Goal: Information Seeking & Learning: Learn about a topic

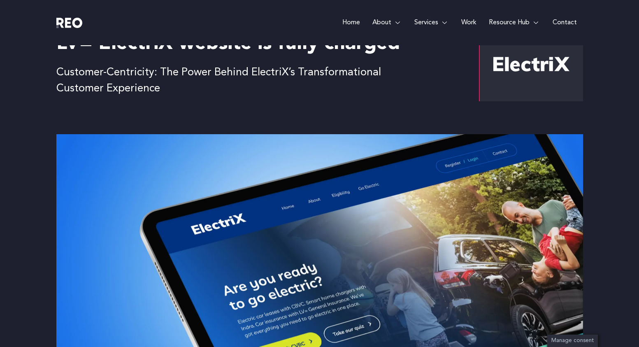
scroll to position [3, 0]
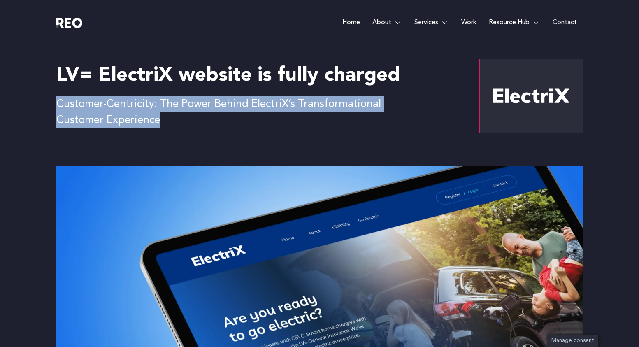
drag, startPoint x: 159, startPoint y: 121, endPoint x: 53, endPoint y: 102, distance: 108.0
click at [53, 102] on div "LV= ElectriX website is fully charged Customer-Centricity: The Power Behind Ele…" at bounding box center [319, 104] width 639 height 124
copy p "Customer-Centricity: The Power Behind ElectriX’s Transformational Customer Expe…"
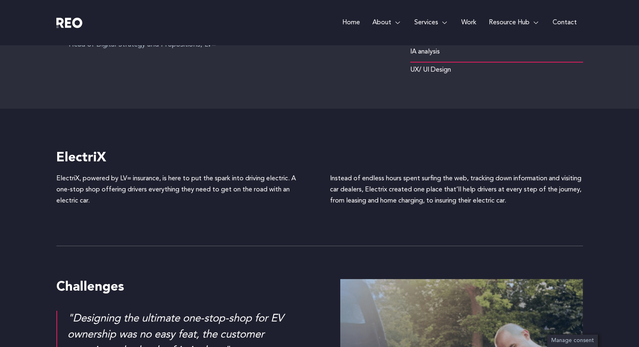
scroll to position [502, 0]
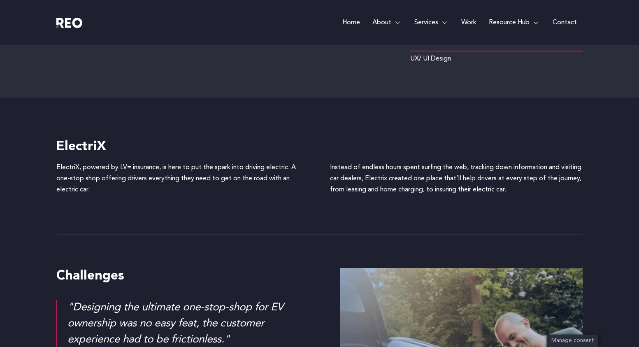
drag, startPoint x: 540, startPoint y: 189, endPoint x: 328, endPoint y: 162, distance: 214.2
click at [328, 162] on div "ElectriX, powered by LV= insurance, is here to put the spark into driving elect…" at bounding box center [319, 195] width 527 height 67
copy div "Instead of endless hours spent surfing the web, tracking down information and v…"
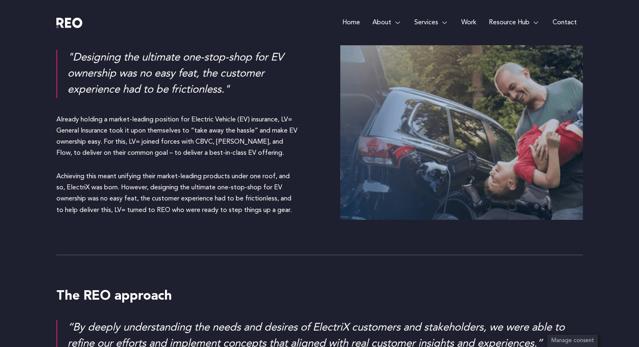
scroll to position [756, 0]
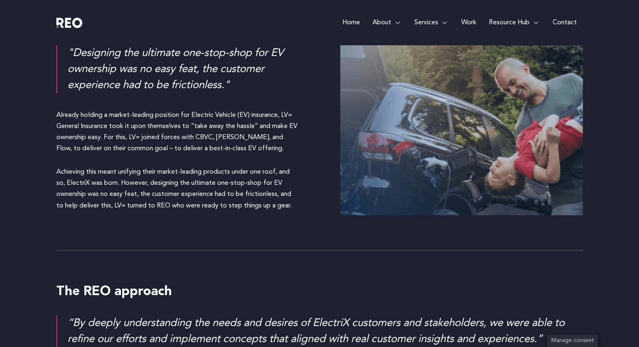
drag, startPoint x: 57, startPoint y: 116, endPoint x: 296, endPoint y: 203, distance: 254.2
click at [296, 203] on div "Already holding a market-leading position for Electric Vehicle (EV) insurance, …" at bounding box center [177, 158] width 243 height 120
copy div "Already holding a market-leading position for Electric Vehicle (EV) insurance, …"
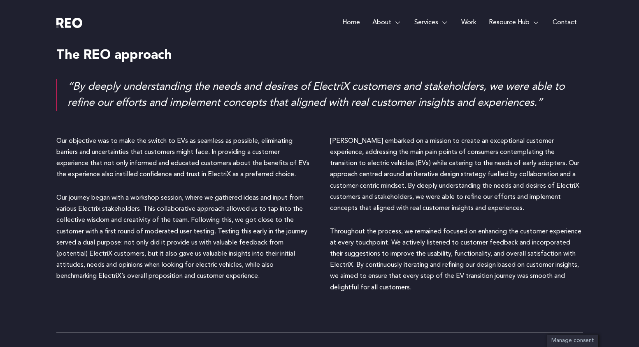
scroll to position [1014, 0]
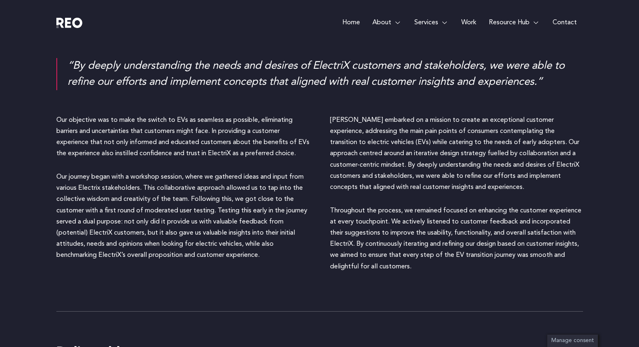
drag, startPoint x: 58, startPoint y: 118, endPoint x: 271, endPoint y: 255, distance: 253.5
click at [271, 255] on div "Our objective was to make the switch to EVs as seamless as possible, eliminatin…" at bounding box center [182, 196] width 253 height 163
copy div "Our objective was to make the switch to EVs as seamless as possible, eliminatin…"
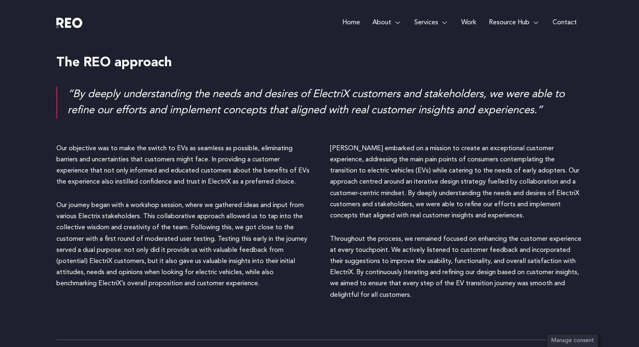
click at [328, 139] on div "Our objective was to make the switch to EVs as seamless as possible, eliminatin…" at bounding box center [319, 235] width 527 height 209
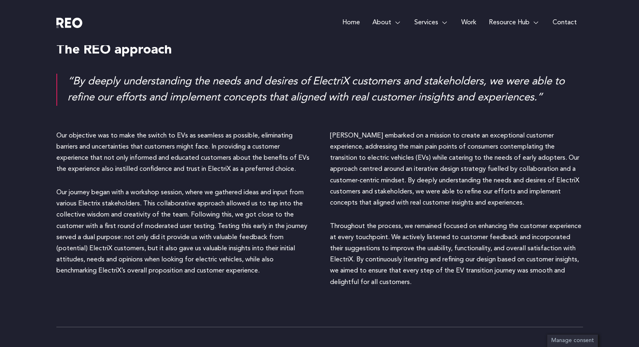
scroll to position [999, 0]
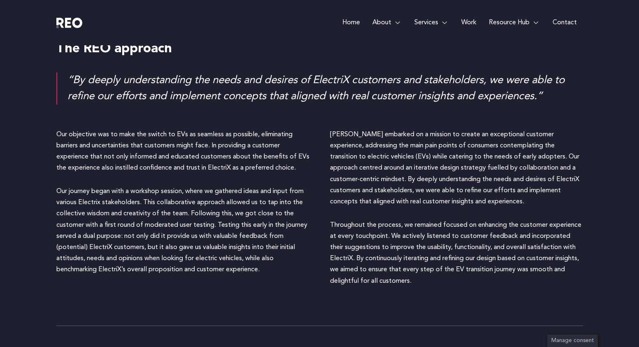
drag, startPoint x: 331, startPoint y: 135, endPoint x: 473, endPoint y: 278, distance: 201.8
click at [473, 278] on div "[PERSON_NAME] embarked on a mission to create an exceptional customer experienc…" at bounding box center [456, 210] width 253 height 163
copy div "[PERSON_NAME] embarked on a mission to create an exceptional customer experienc…"
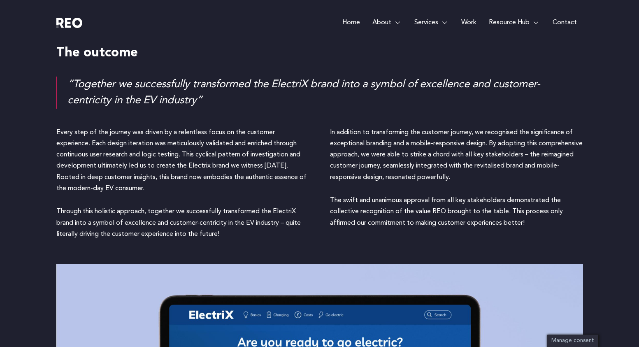
scroll to position [2235, 0]
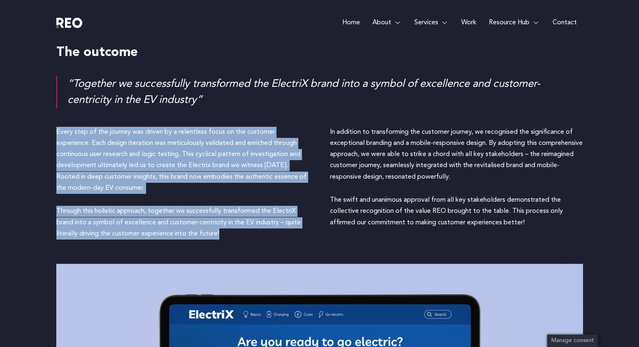
drag, startPoint x: 56, startPoint y: 133, endPoint x: 237, endPoint y: 243, distance: 211.6
click at [237, 243] on div "Every step of the journey was driven by a relentless focus on the customer expe…" at bounding box center [182, 186] width 253 height 119
copy div "Every step of the journey was driven by a relentless focus on the customer expe…"
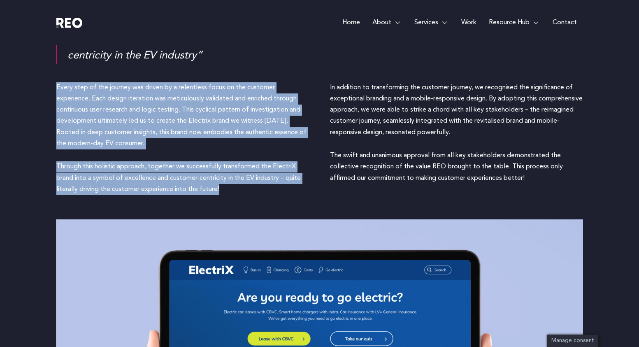
scroll to position [2287, 0]
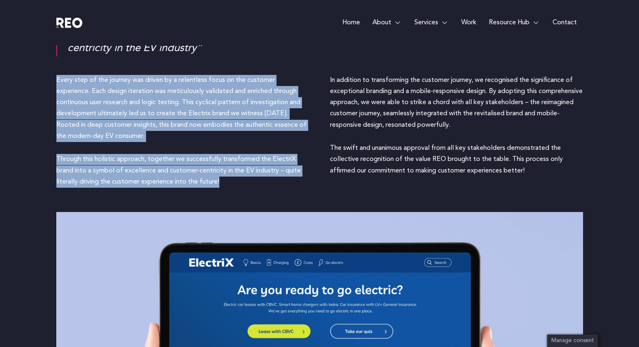
drag, startPoint x: 330, startPoint y: 79, endPoint x: 541, endPoint y: 168, distance: 229.0
click at [541, 168] on div "In addition to transforming the customer journey, we recognised the significanc…" at bounding box center [456, 134] width 253 height 119
copy div "In addition to transforming the customer journey, we recognised the significanc…"
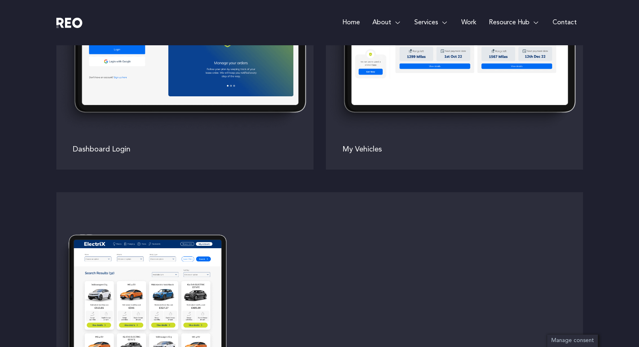
scroll to position [1507, 0]
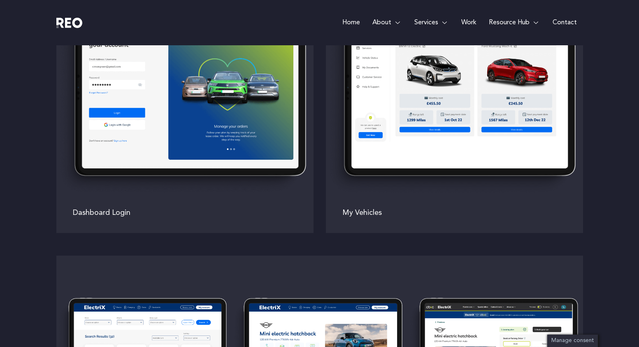
click at [476, 22] on link "Work" at bounding box center [469, 22] width 28 height 45
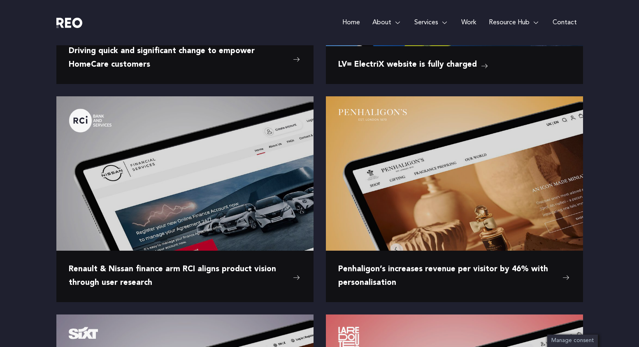
scroll to position [777, 0]
